Goal: Information Seeking & Learning: Learn about a topic

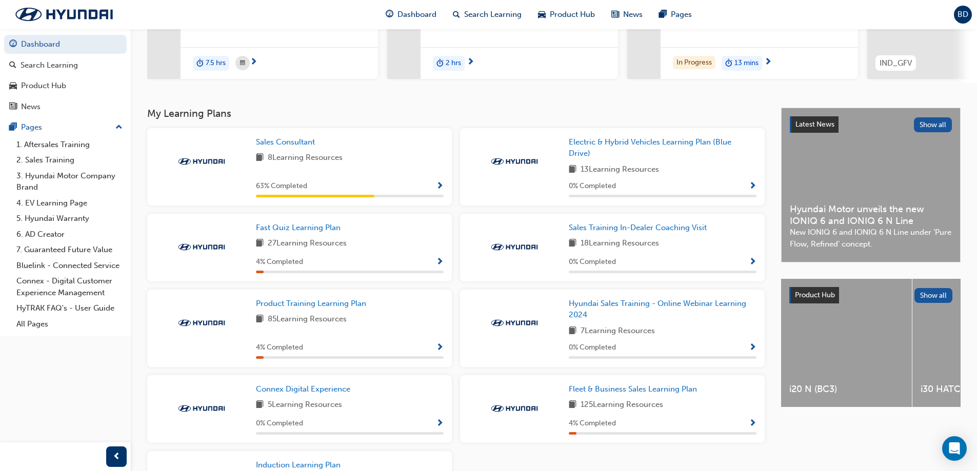
scroll to position [153, 0]
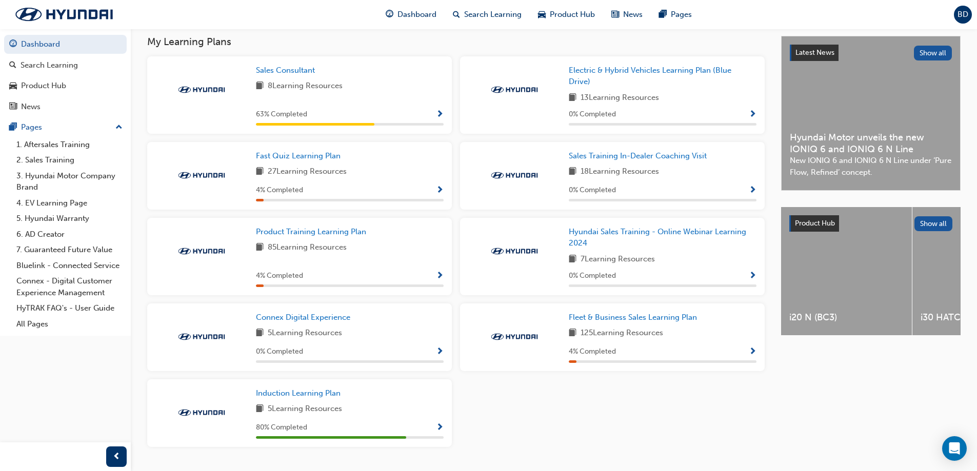
scroll to position [255, 0]
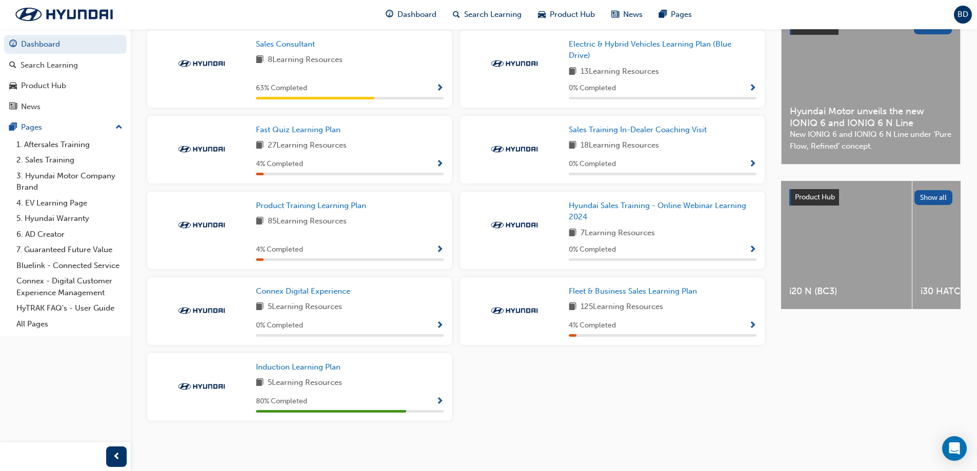
click at [440, 402] on span "Show Progress" at bounding box center [440, 401] width 8 height 9
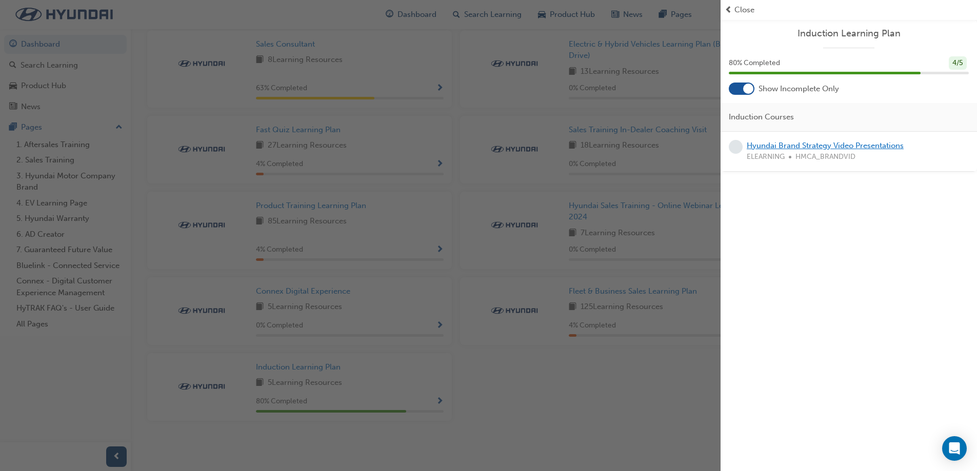
click at [798, 144] on link "Hyundai Brand Strategy Video Presentations" at bounding box center [825, 145] width 157 height 9
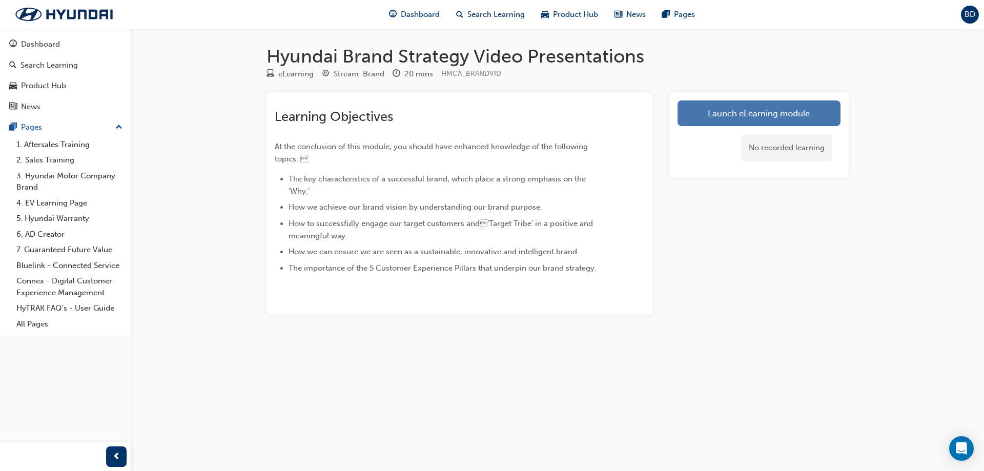
click at [738, 106] on link "Launch eLearning module" at bounding box center [759, 113] width 163 height 26
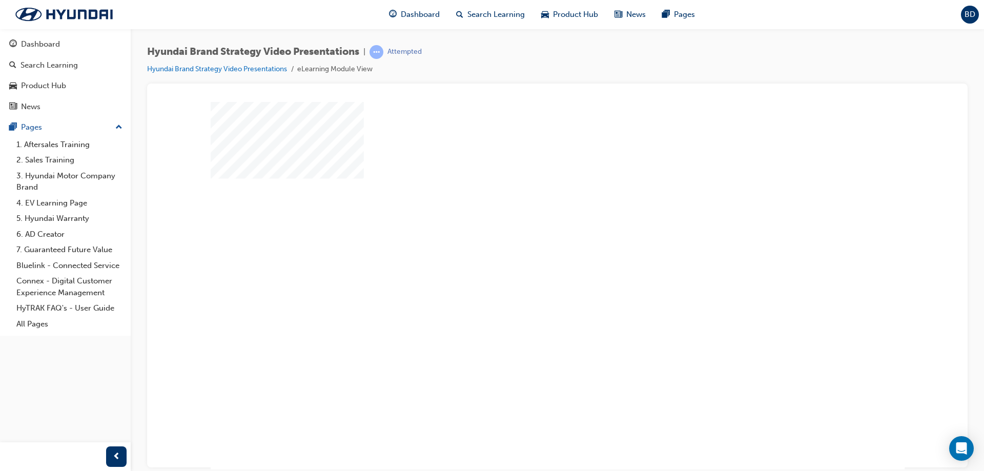
click at [528, 256] on div "play" at bounding box center [528, 256] width 0 height 0
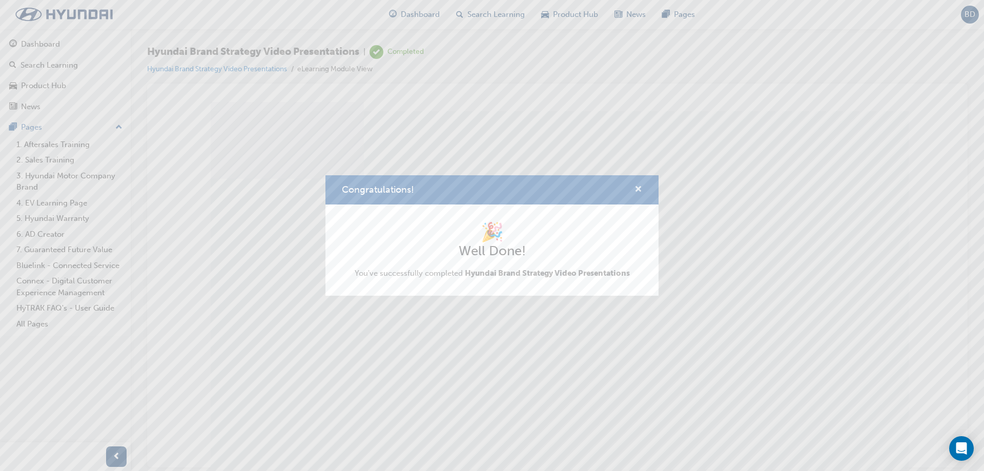
click at [635, 192] on span "cross-icon" at bounding box center [639, 190] width 8 height 9
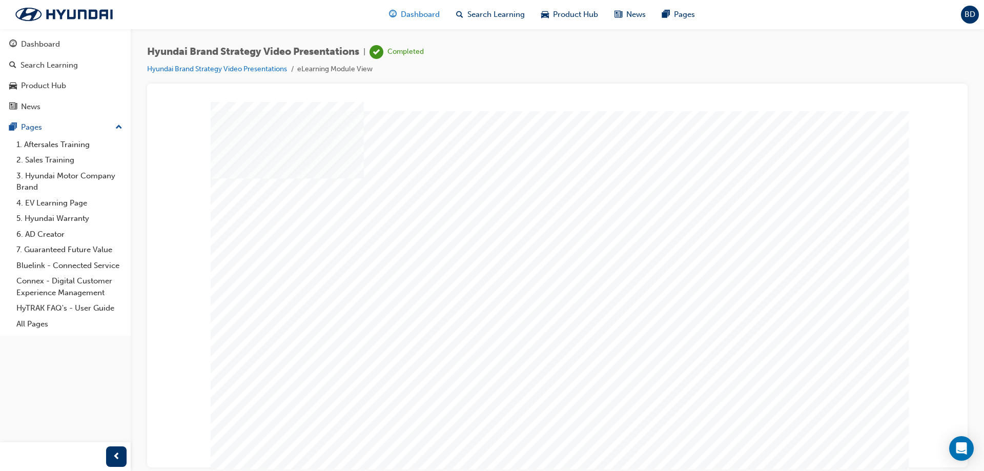
click at [426, 17] on span "Dashboard" at bounding box center [420, 15] width 39 height 12
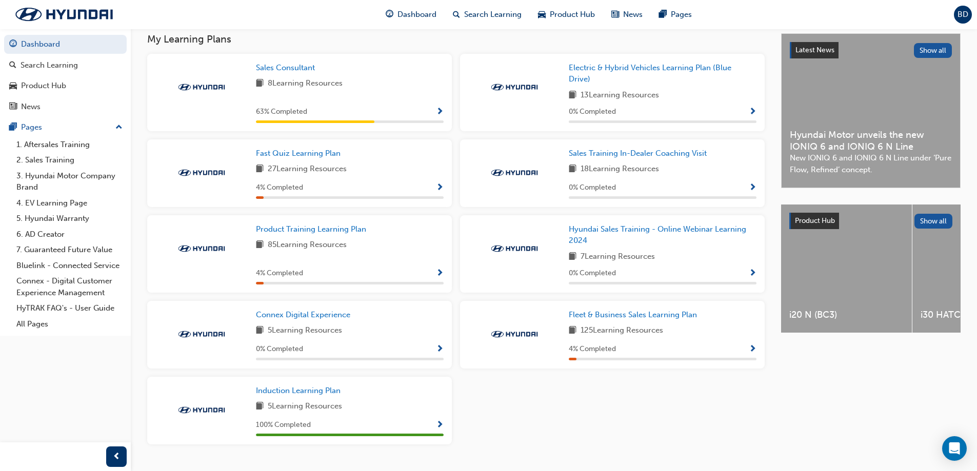
scroll to position [255, 0]
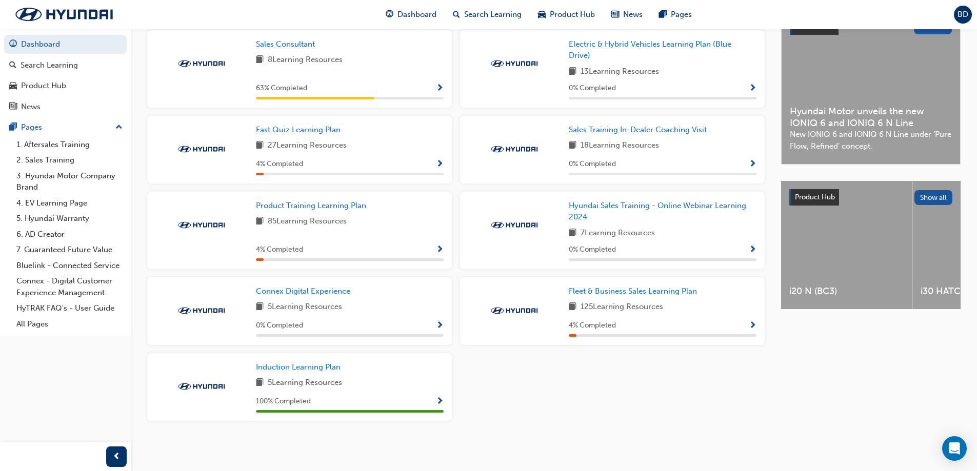
click at [437, 246] on span "Show Progress" at bounding box center [440, 250] width 8 height 9
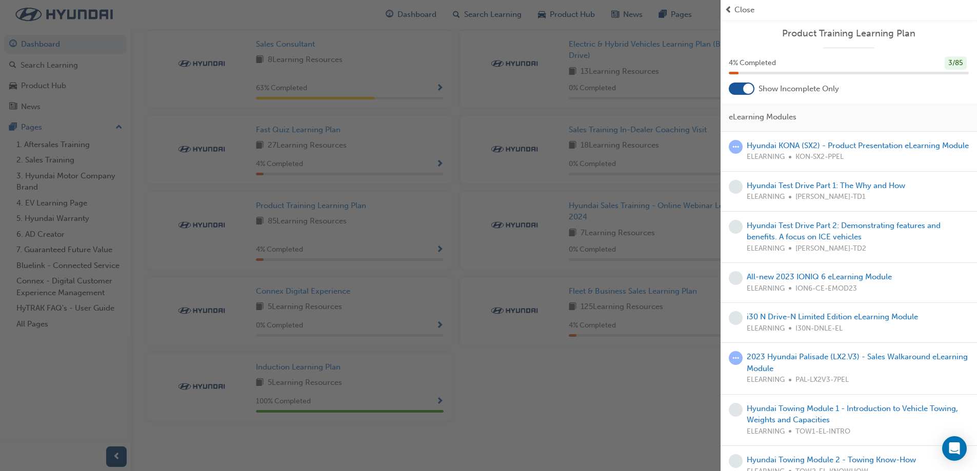
click at [668, 197] on div "button" at bounding box center [360, 235] width 720 height 471
